Goal: Task Accomplishment & Management: Use online tool/utility

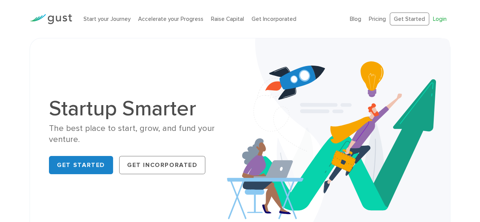
click at [440, 21] on link "Login" at bounding box center [440, 19] width 14 height 7
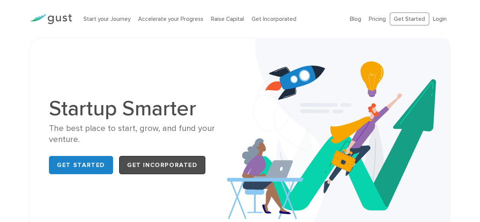
click at [156, 173] on link "Get Incorporated" at bounding box center [162, 165] width 87 height 18
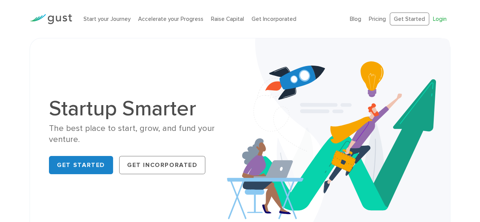
click at [439, 17] on link "Login" at bounding box center [440, 19] width 14 height 7
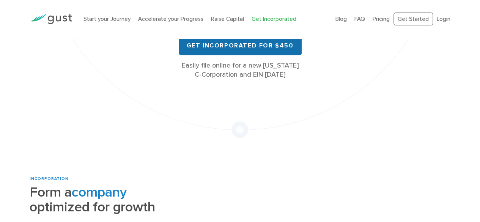
scroll to position [114, 0]
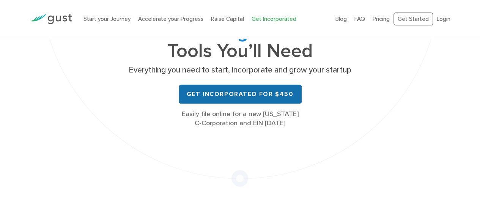
click at [203, 98] on link "Get Incorporated for $450" at bounding box center [240, 94] width 123 height 19
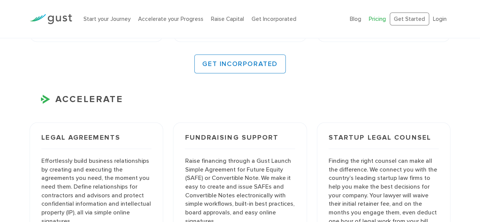
scroll to position [759, 0]
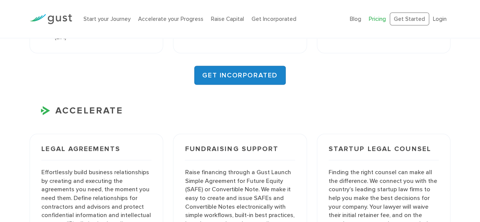
click at [208, 73] on link "GET INCORPORATED" at bounding box center [239, 75] width 91 height 19
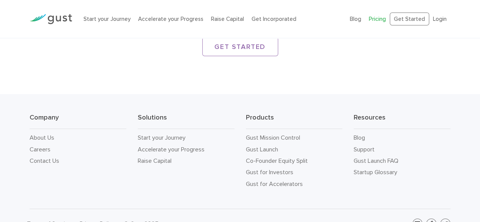
scroll to position [1274, 0]
